Goal: Information Seeking & Learning: Find specific fact

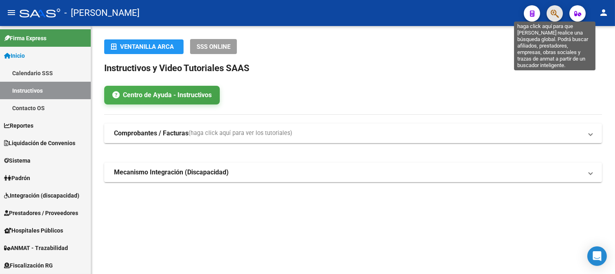
click at [556, 13] on icon "button" at bounding box center [555, 13] width 8 height 9
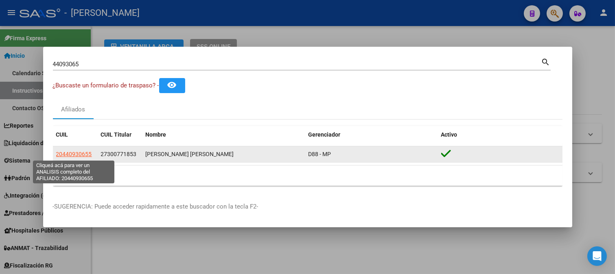
click at [68, 157] on span "20440930655" at bounding box center [74, 154] width 36 height 7
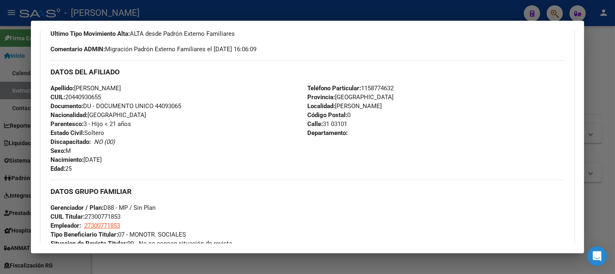
scroll to position [226, 0]
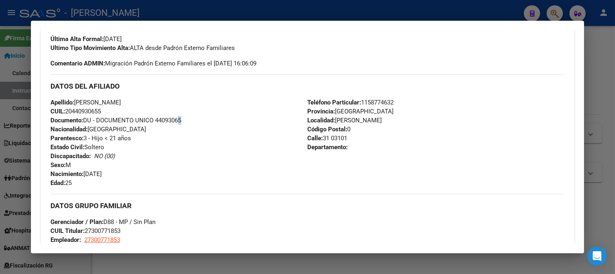
click at [178, 123] on span "Documento: DU - DOCUMENTO UNICO 44093065" at bounding box center [115, 120] width 131 height 7
click at [178, 122] on span "Documento: DU - DOCUMENTO UNICO 44093065" at bounding box center [115, 120] width 131 height 7
click at [173, 121] on span "Documento: DU - DOCUMENTO UNICO 44093065" at bounding box center [115, 120] width 131 height 7
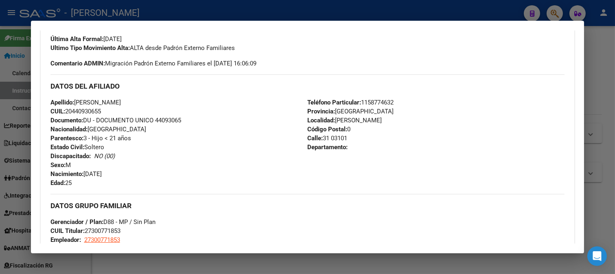
click at [173, 121] on span "Documento: DU - DOCUMENTO UNICO 44093065" at bounding box center [115, 120] width 131 height 7
copy span "44093065"
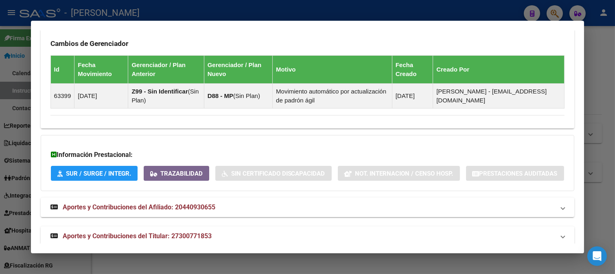
scroll to position [580, 0]
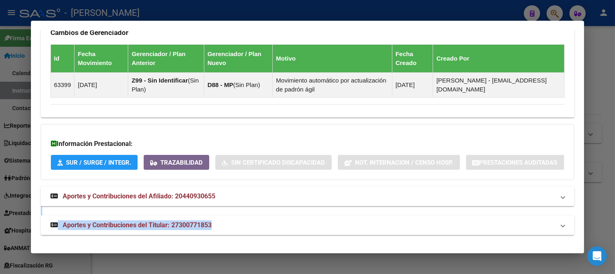
drag, startPoint x: 217, startPoint y: 217, endPoint x: 227, endPoint y: 211, distance: 11.3
click at [206, 219] on mat-expansion-panel-header "Aportes y Contribuciones del Titular: 27300771853" at bounding box center [308, 226] width 534 height 20
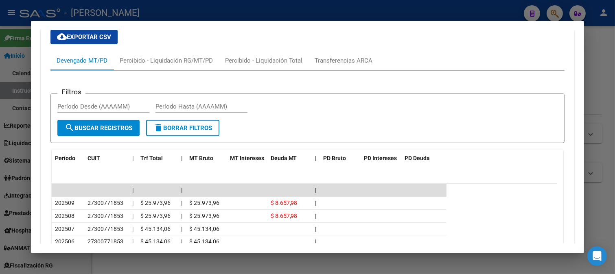
scroll to position [835, 0]
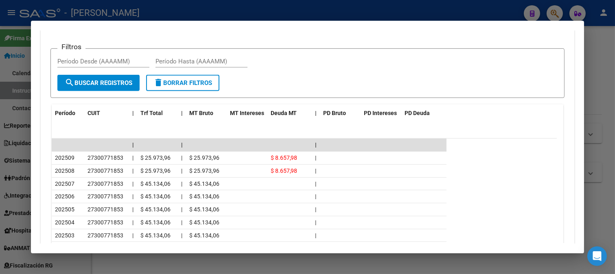
click at [0, 151] on div at bounding box center [307, 137] width 615 height 274
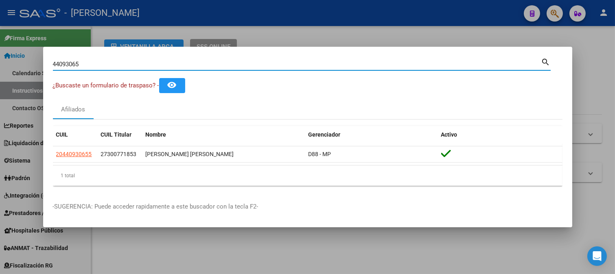
click at [205, 67] on input "44093065" at bounding box center [297, 64] width 489 height 7
paste input "20674153"
type input "20674153"
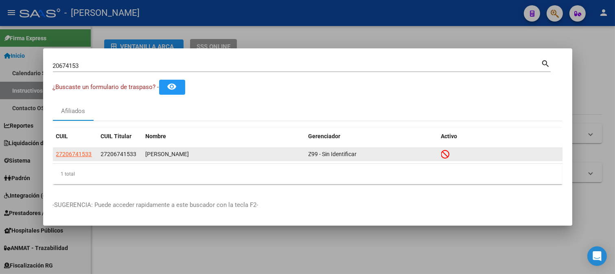
click at [112, 150] on div "27206741533" at bounding box center [120, 154] width 38 height 9
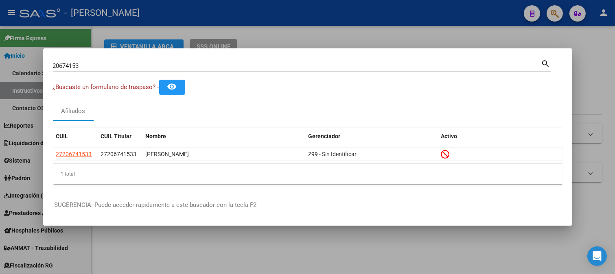
copy span "27206741533"
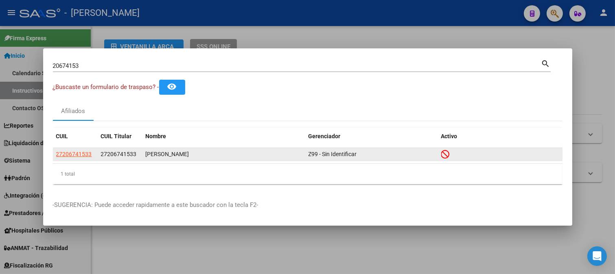
click at [83, 158] on app-link-go-to "27206741533" at bounding box center [74, 154] width 36 height 9
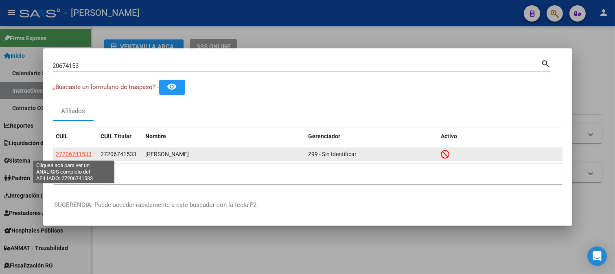
click at [83, 156] on span "27206741533" at bounding box center [74, 154] width 36 height 7
copy span "27206741533"
type textarea "27206741533"
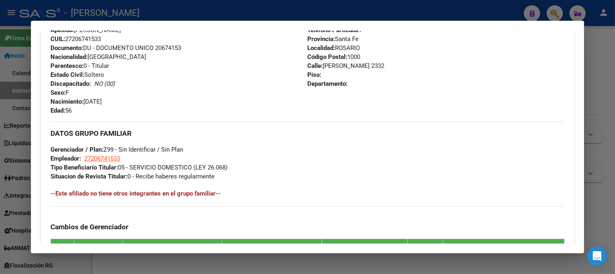
scroll to position [538, 0]
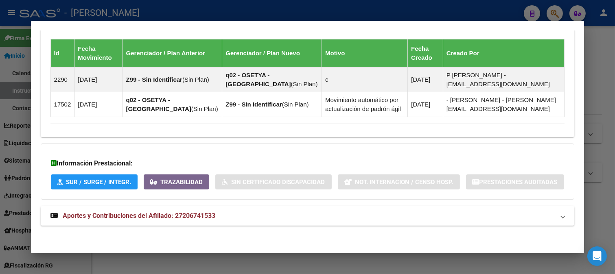
click at [186, 222] on mat-expansion-panel-header "Aportes y Contribuciones del Afiliado: 27206741533" at bounding box center [308, 216] width 534 height 20
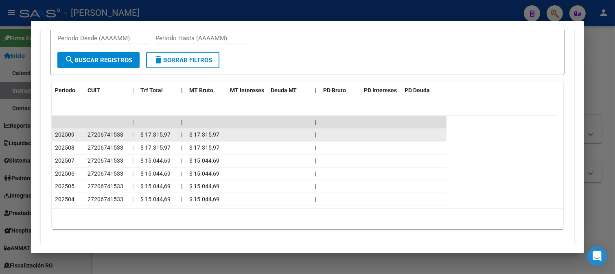
scroll to position [852, 0]
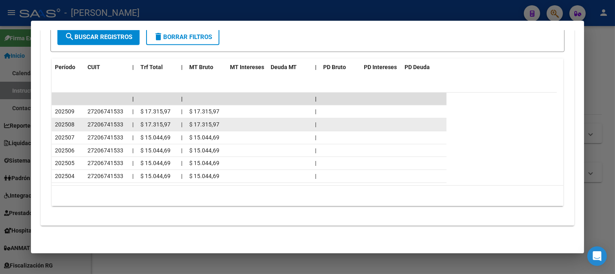
click at [115, 129] on datatable-body-cell "27206741533" at bounding box center [106, 124] width 45 height 13
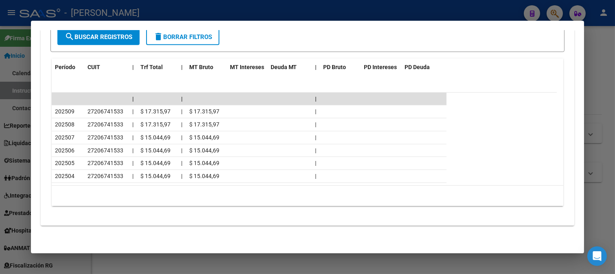
copy span "27206741533"
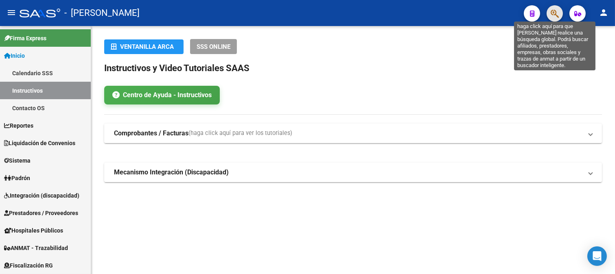
click at [555, 17] on icon "button" at bounding box center [555, 13] width 8 height 9
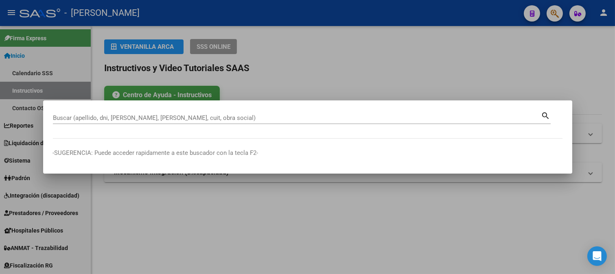
paste input "32945329"
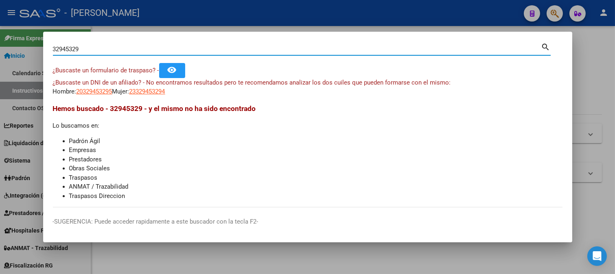
click at [233, 47] on input "32945329" at bounding box center [297, 49] width 489 height 7
click at [233, 48] on input "32945329" at bounding box center [297, 49] width 489 height 7
paste input "53274"
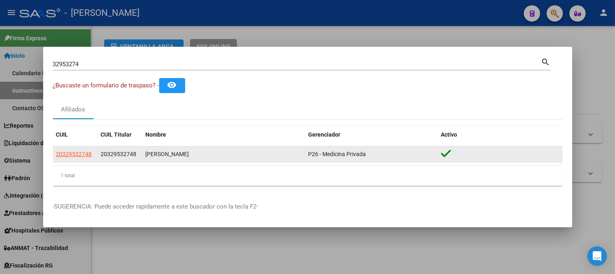
click at [88, 158] on app-link-go-to "20329532748" at bounding box center [74, 154] width 36 height 9
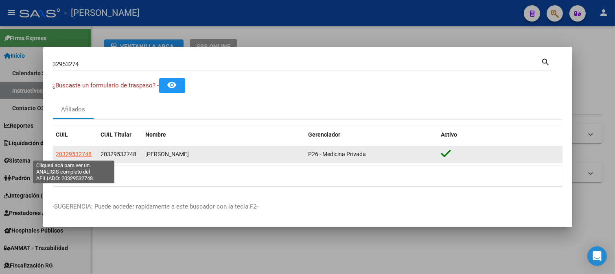
click at [74, 155] on span "20329532748" at bounding box center [74, 154] width 36 height 7
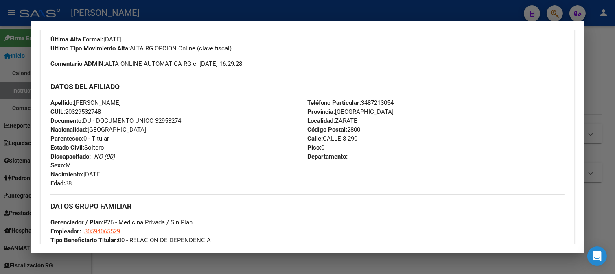
scroll to position [372, 0]
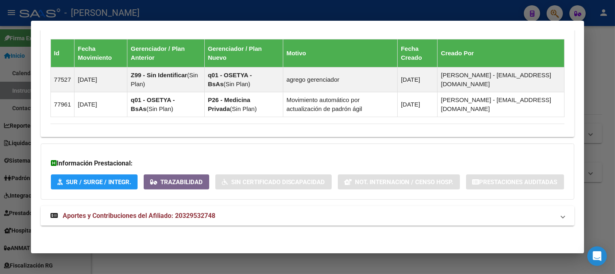
click at [232, 212] on mat-panel-title "Aportes y Contribuciones del Afiliado: 20329532748" at bounding box center [302, 216] width 505 height 10
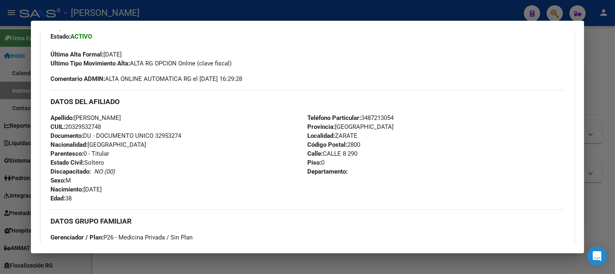
scroll to position [226, 0]
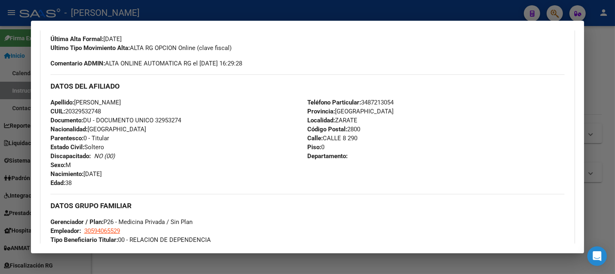
click at [213, 16] on div at bounding box center [307, 137] width 615 height 274
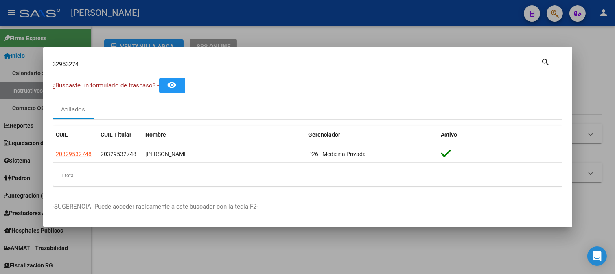
click at [140, 62] on input "32953274" at bounding box center [297, 64] width 489 height 7
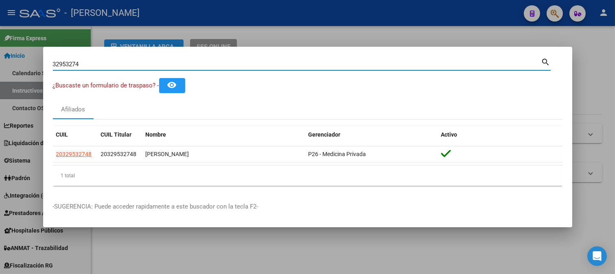
click at [140, 62] on input "32953274" at bounding box center [297, 64] width 489 height 7
paste input "9562759"
type input "39562759"
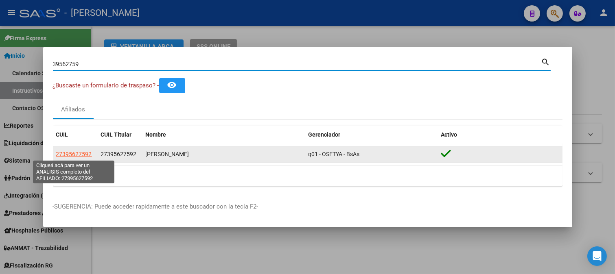
click at [78, 156] on span "27395627592" at bounding box center [74, 154] width 36 height 7
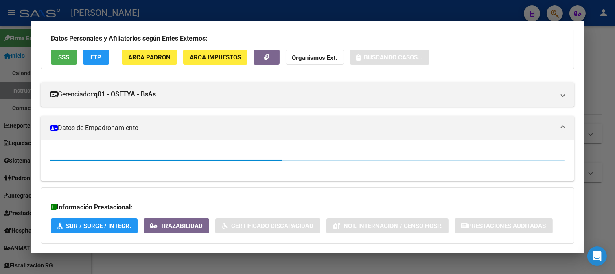
scroll to position [100, 0]
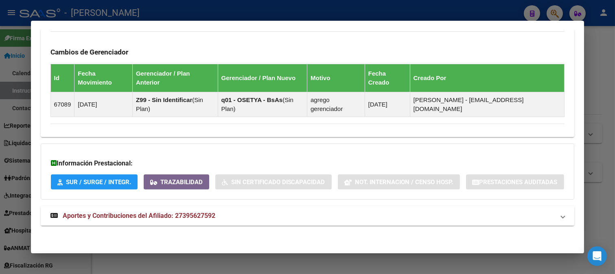
click at [209, 208] on mat-expansion-panel-header "Aportes y Contribuciones del Afiliado: 27395627592" at bounding box center [308, 216] width 534 height 20
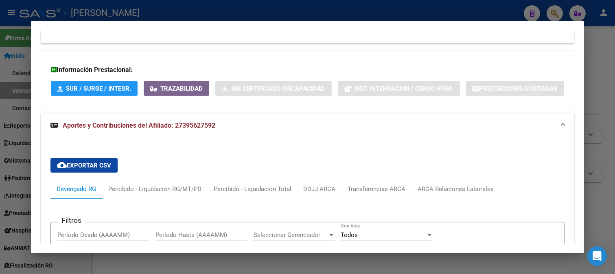
scroll to position [709, 0]
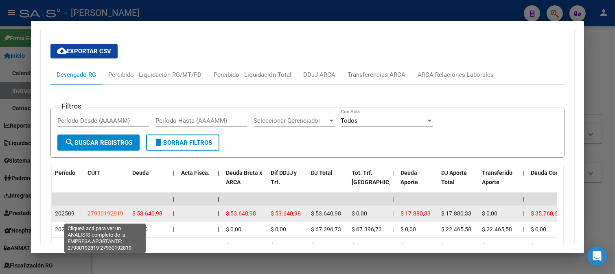
click at [107, 215] on span "27930192819" at bounding box center [106, 214] width 36 height 7
type textarea "27930192819"
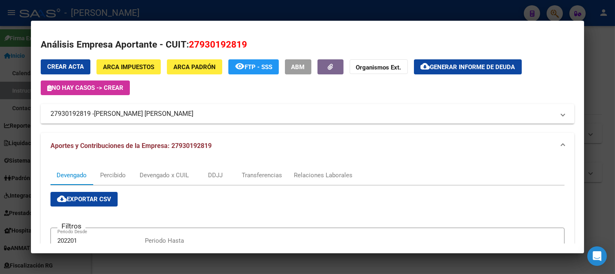
click at [246, 14] on div at bounding box center [307, 137] width 615 height 274
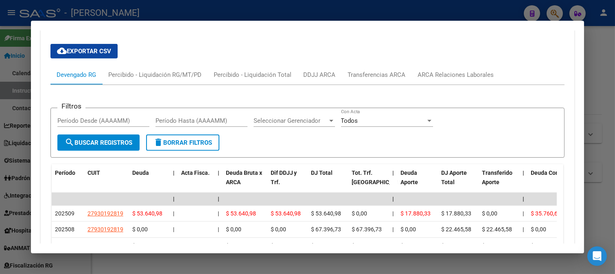
click at [154, 18] on div at bounding box center [307, 137] width 615 height 274
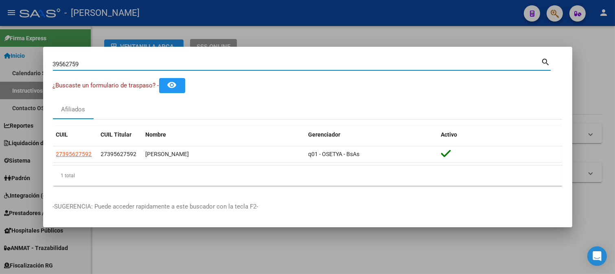
click at [129, 64] on input "39562759" at bounding box center [297, 64] width 489 height 7
paste input "4749851"
click at [129, 64] on input "39562759" at bounding box center [297, 64] width 489 height 7
type input "34749851"
